Goal: Task Accomplishment & Management: Use online tool/utility

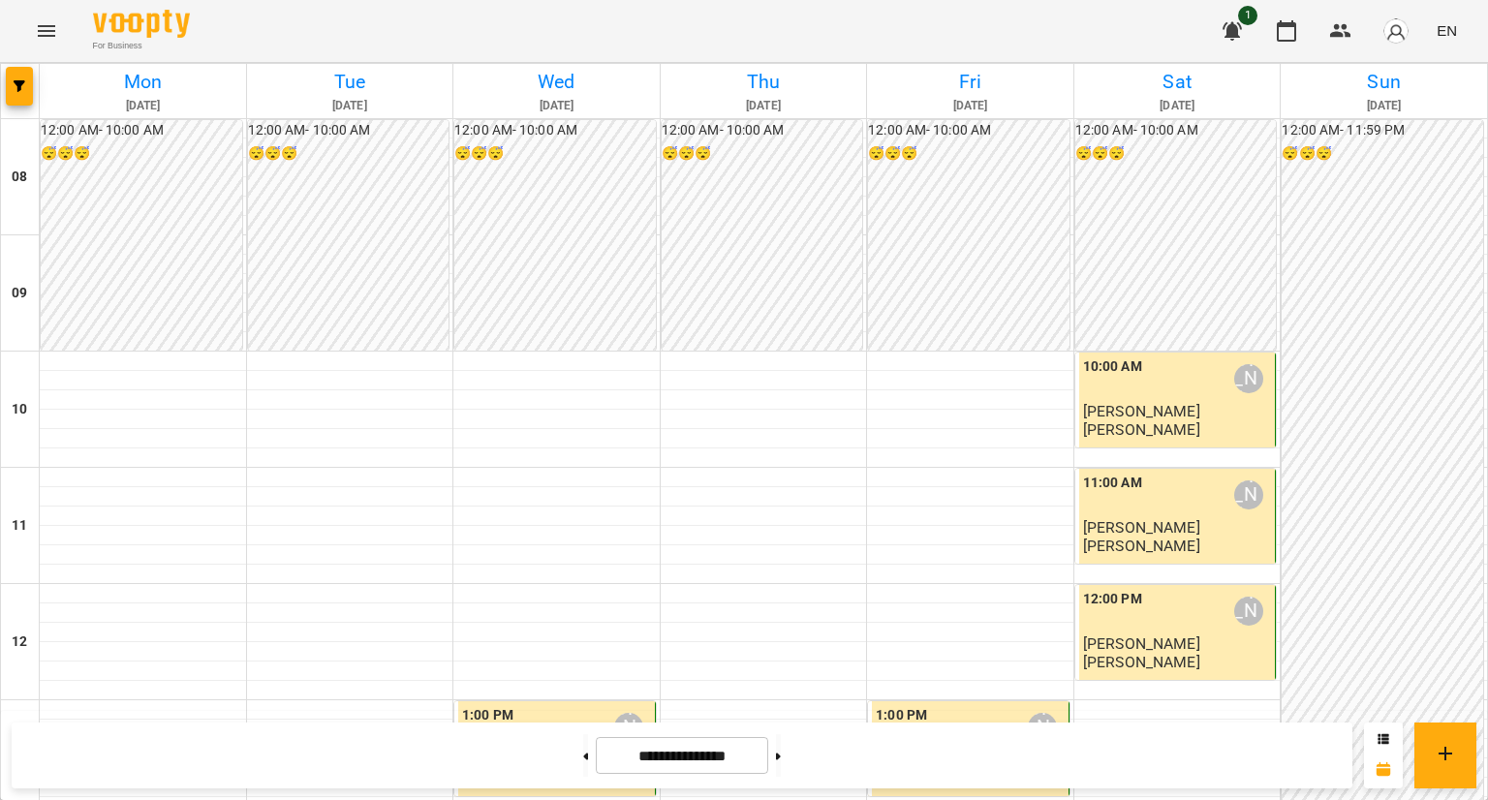
scroll to position [646, 0]
click at [583, 753] on button at bounding box center [585, 755] width 5 height 43
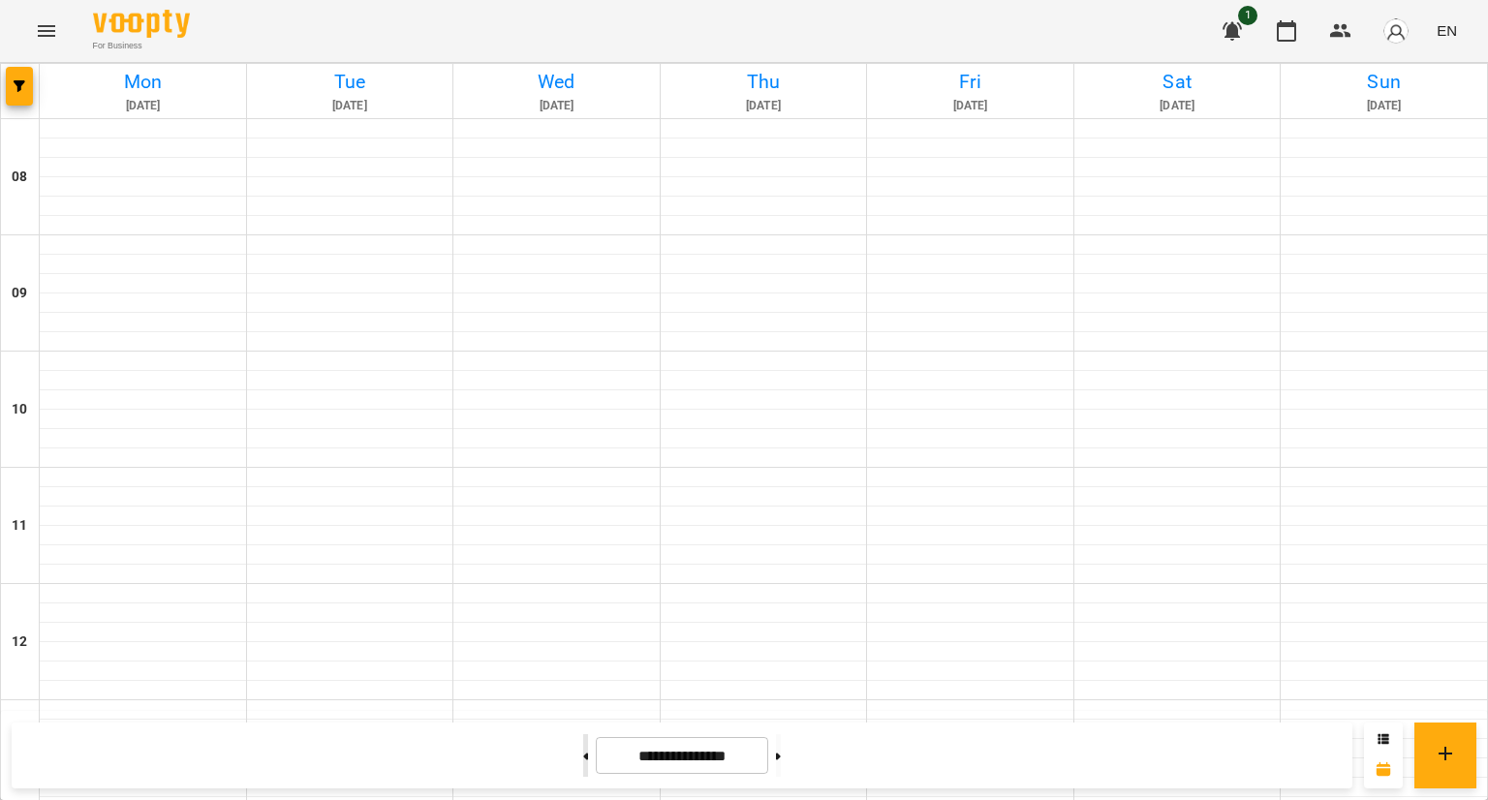
click at [583, 753] on button at bounding box center [585, 755] width 5 height 43
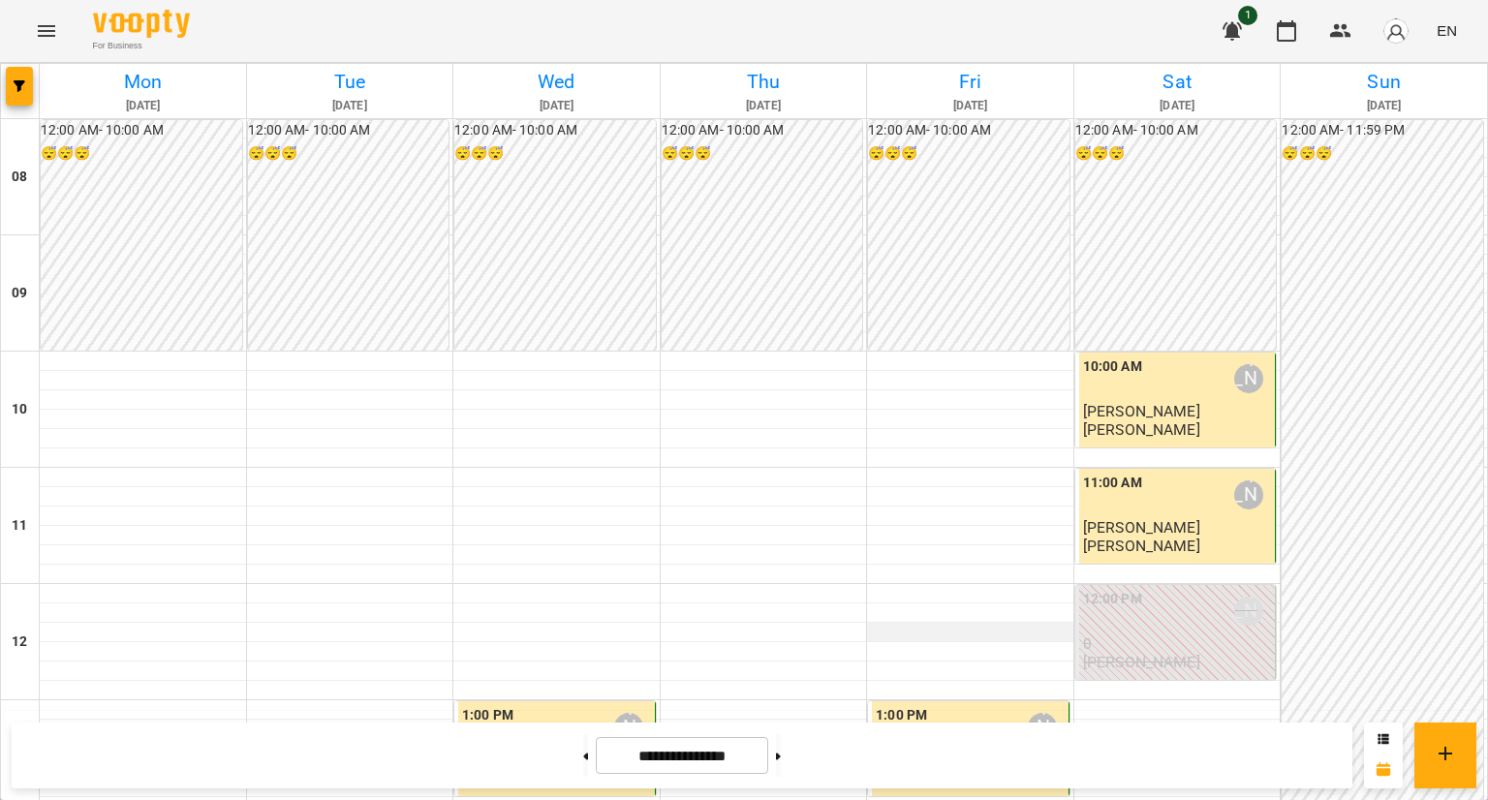
scroll to position [65, 0]
click at [781, 753] on icon at bounding box center [778, 757] width 5 height 8
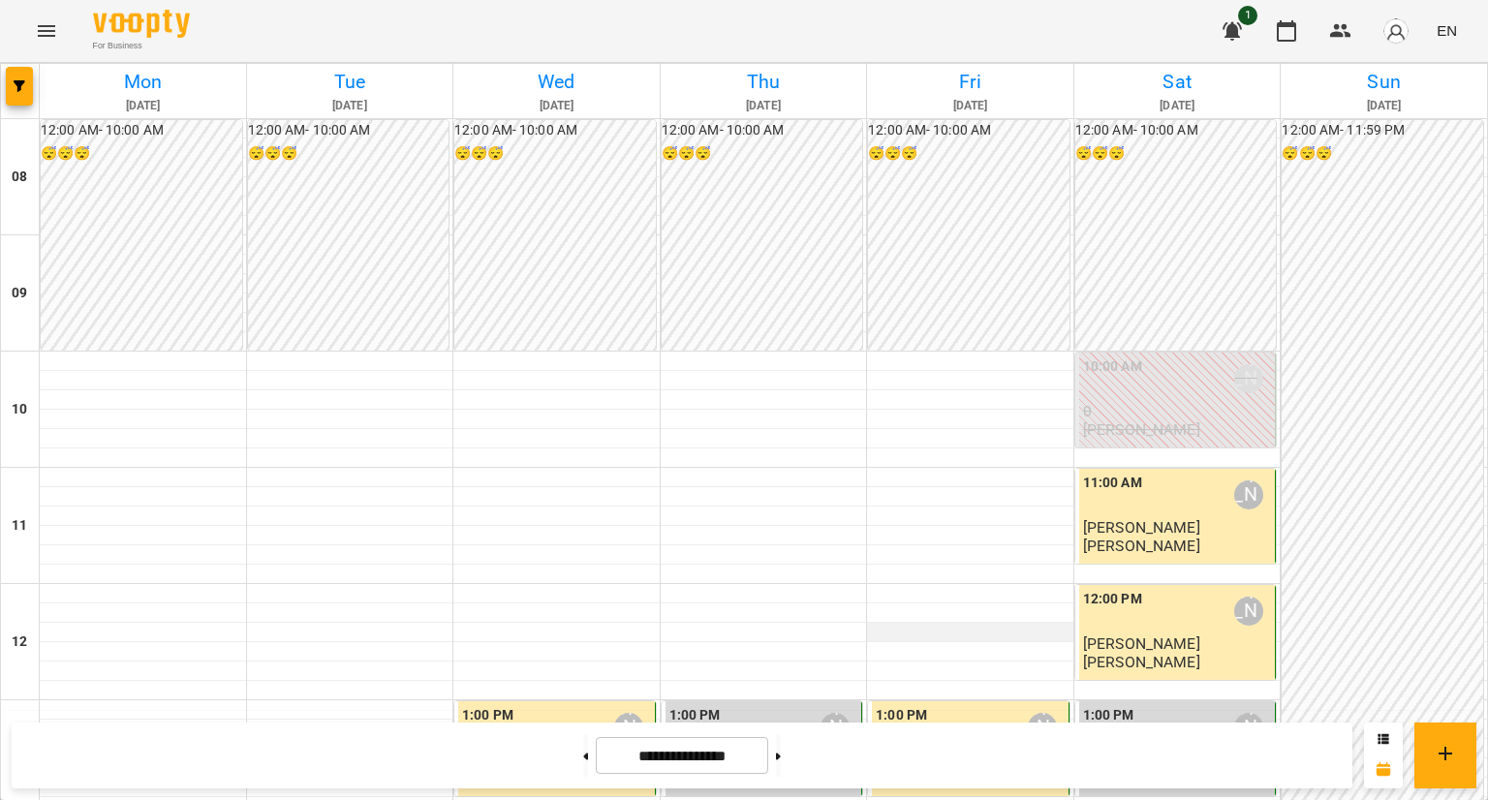
scroll to position [162, 0]
click at [781, 737] on button at bounding box center [778, 755] width 5 height 43
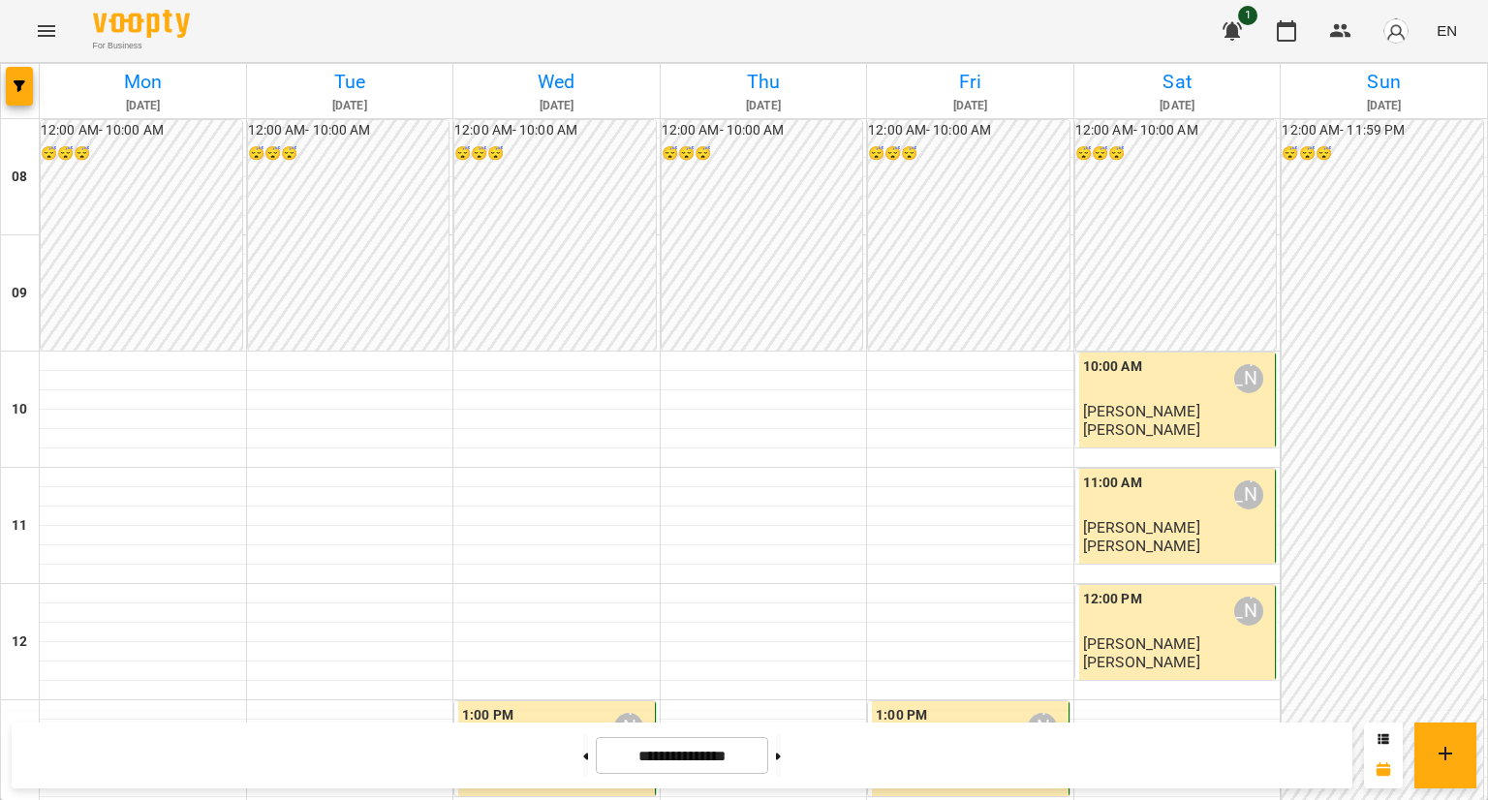
scroll to position [452, 0]
click at [583, 755] on button at bounding box center [585, 755] width 5 height 43
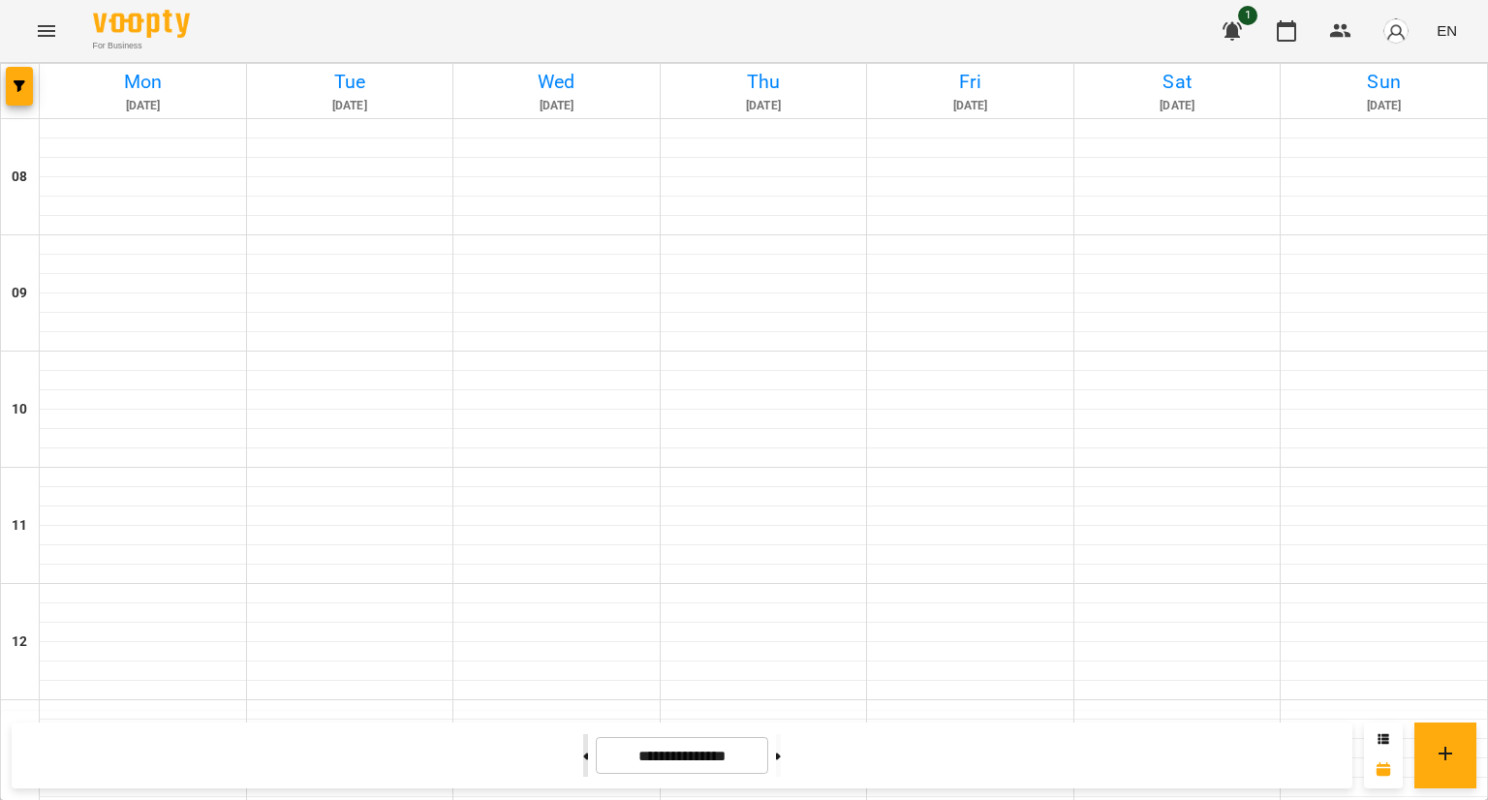
click at [583, 755] on button at bounding box center [585, 755] width 5 height 43
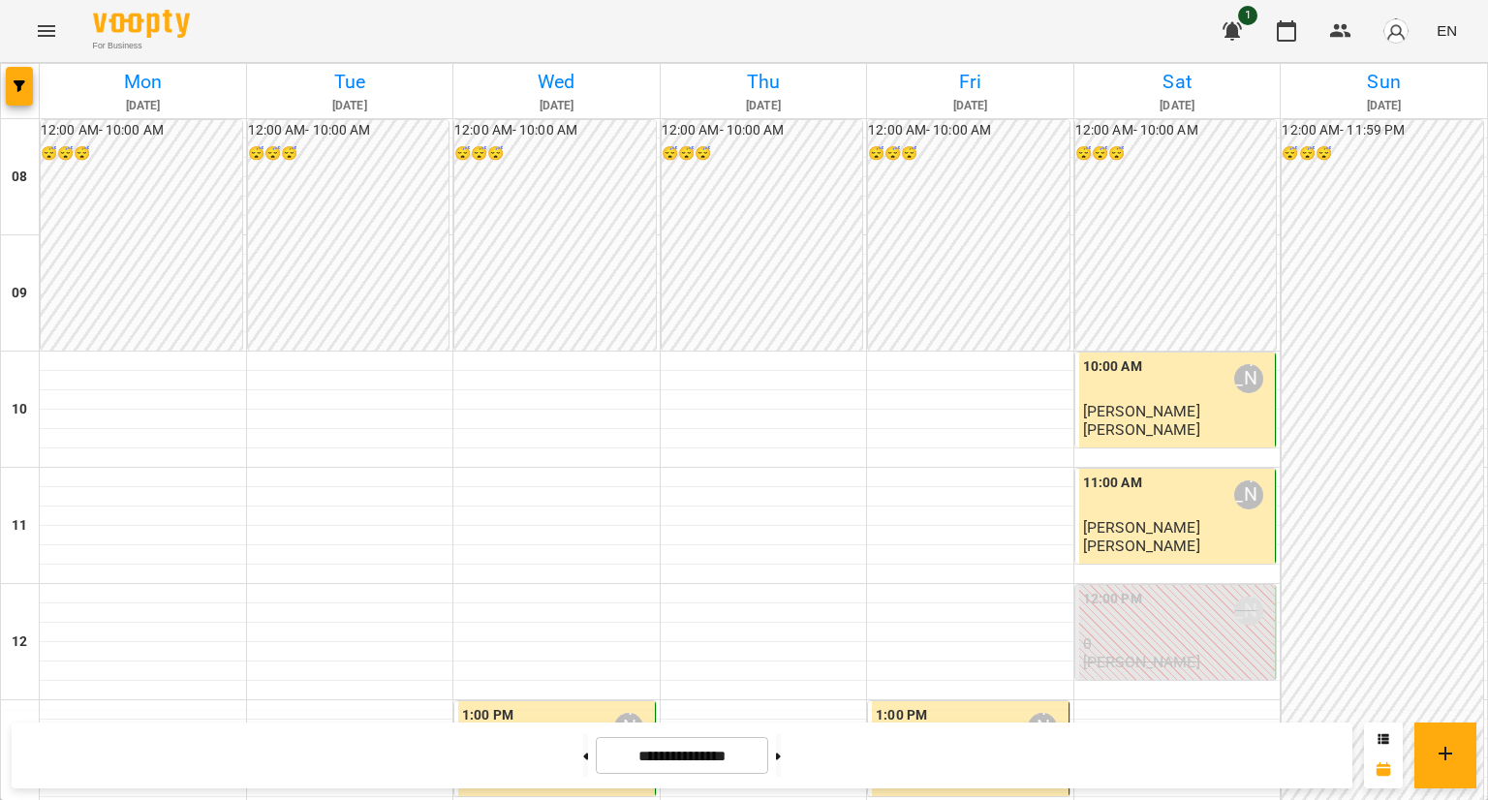
scroll to position [937, 0]
click at [781, 756] on button at bounding box center [778, 755] width 5 height 43
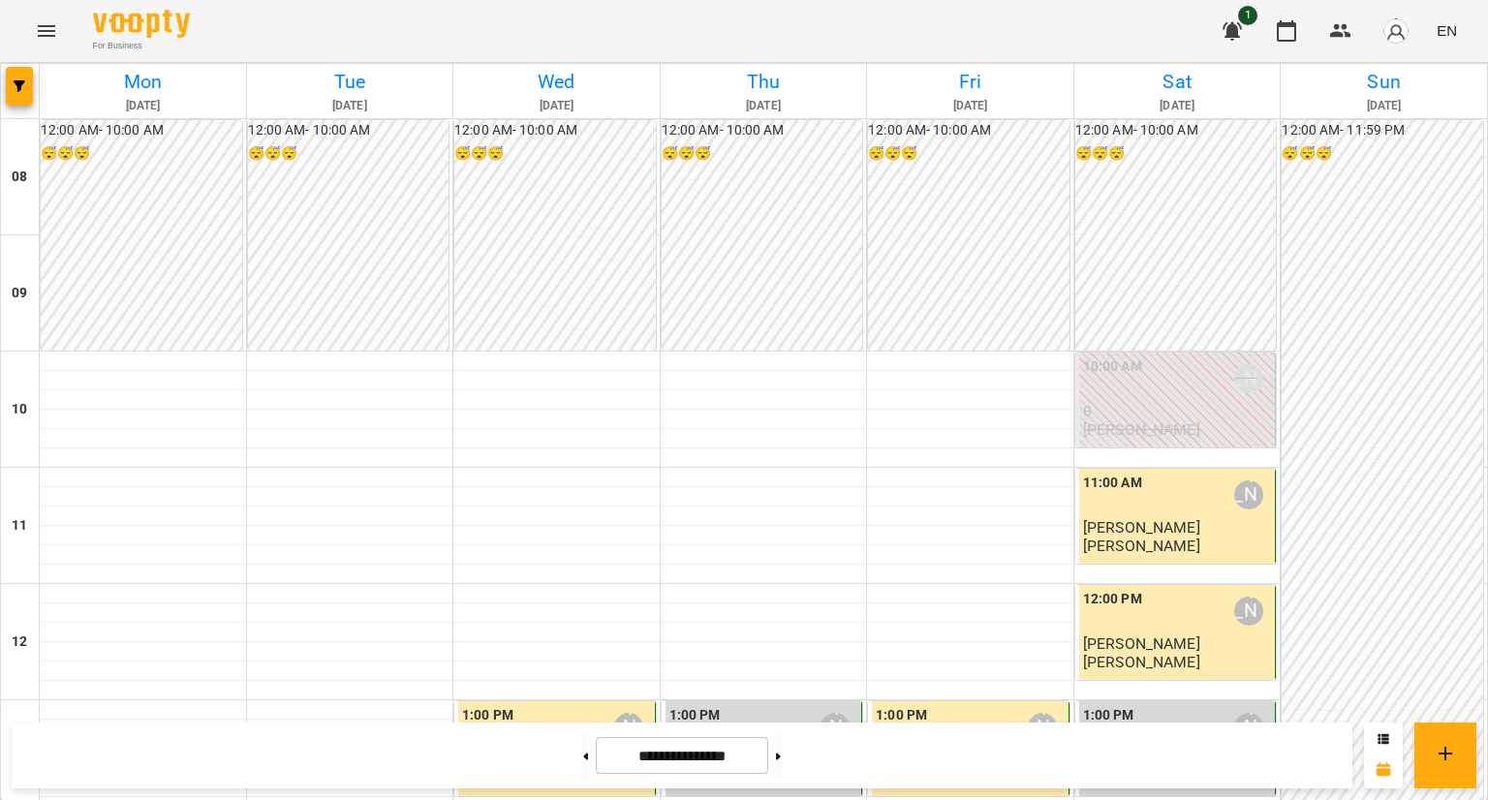
scroll to position [1033, 0]
click at [781, 746] on button at bounding box center [778, 755] width 5 height 43
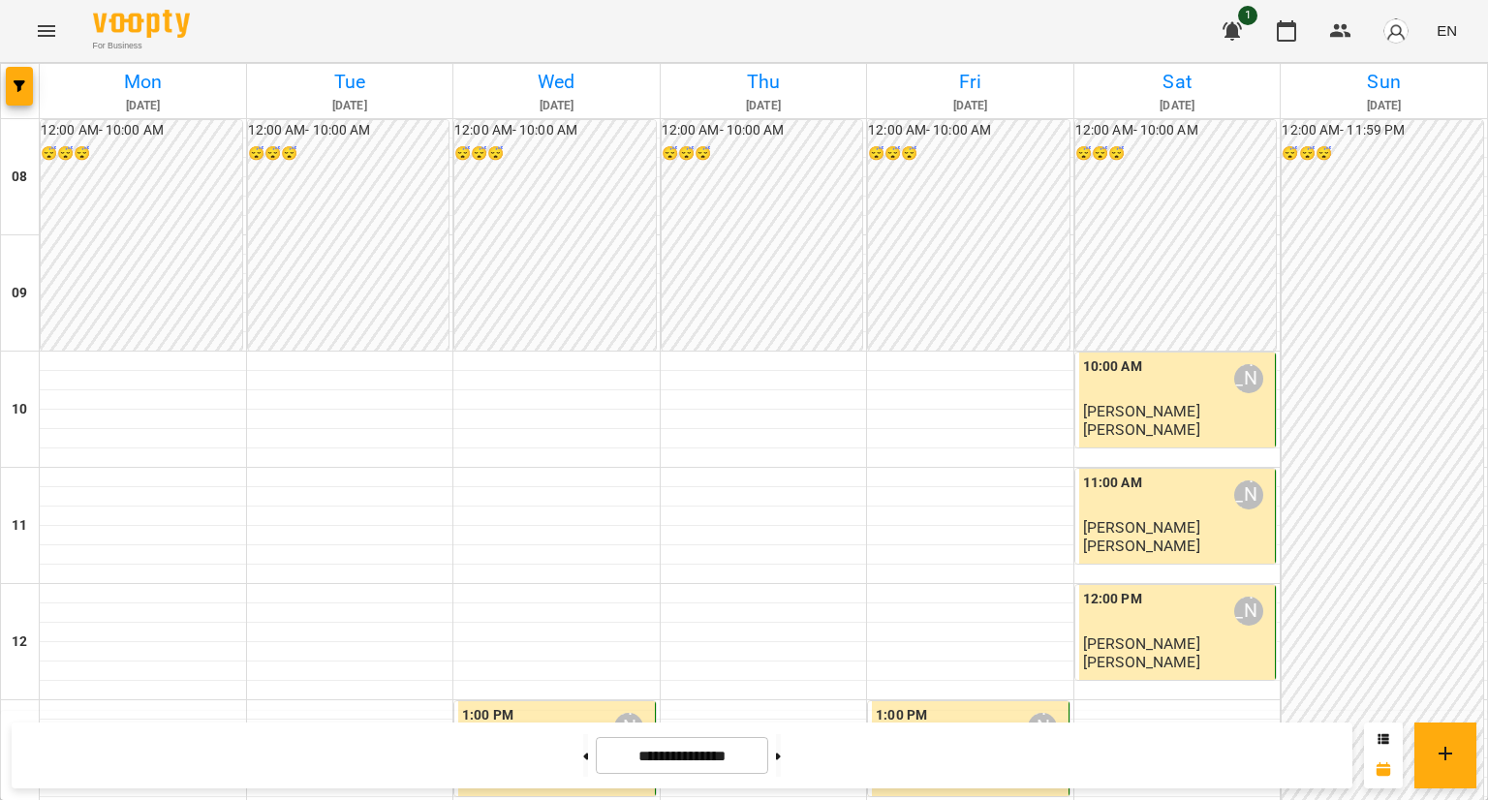
scroll to position [743, 0]
click at [583, 755] on button at bounding box center [585, 755] width 5 height 43
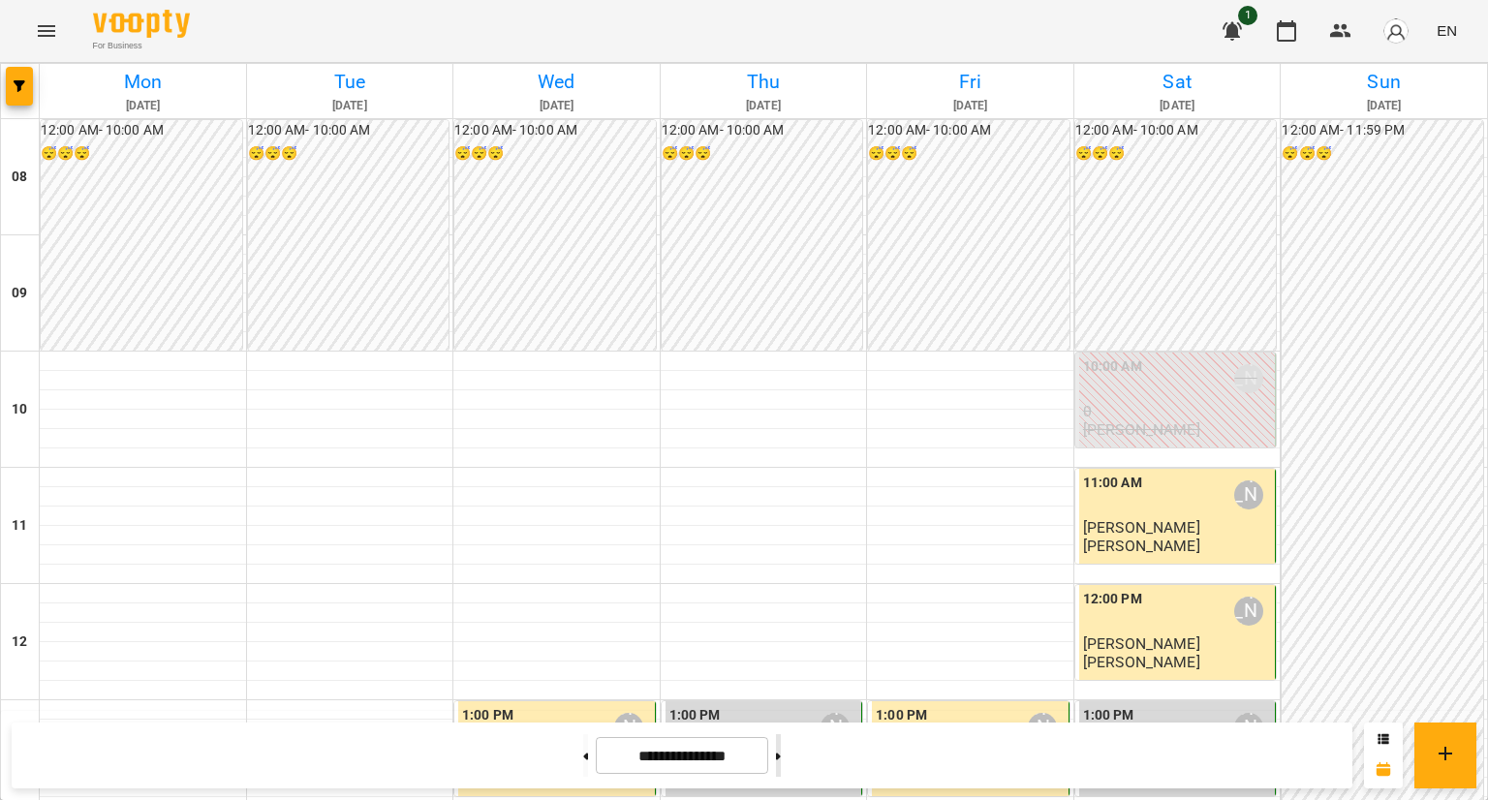
click at [781, 741] on button at bounding box center [778, 755] width 5 height 43
type input "**********"
